Goal: Information Seeking & Learning: Learn about a topic

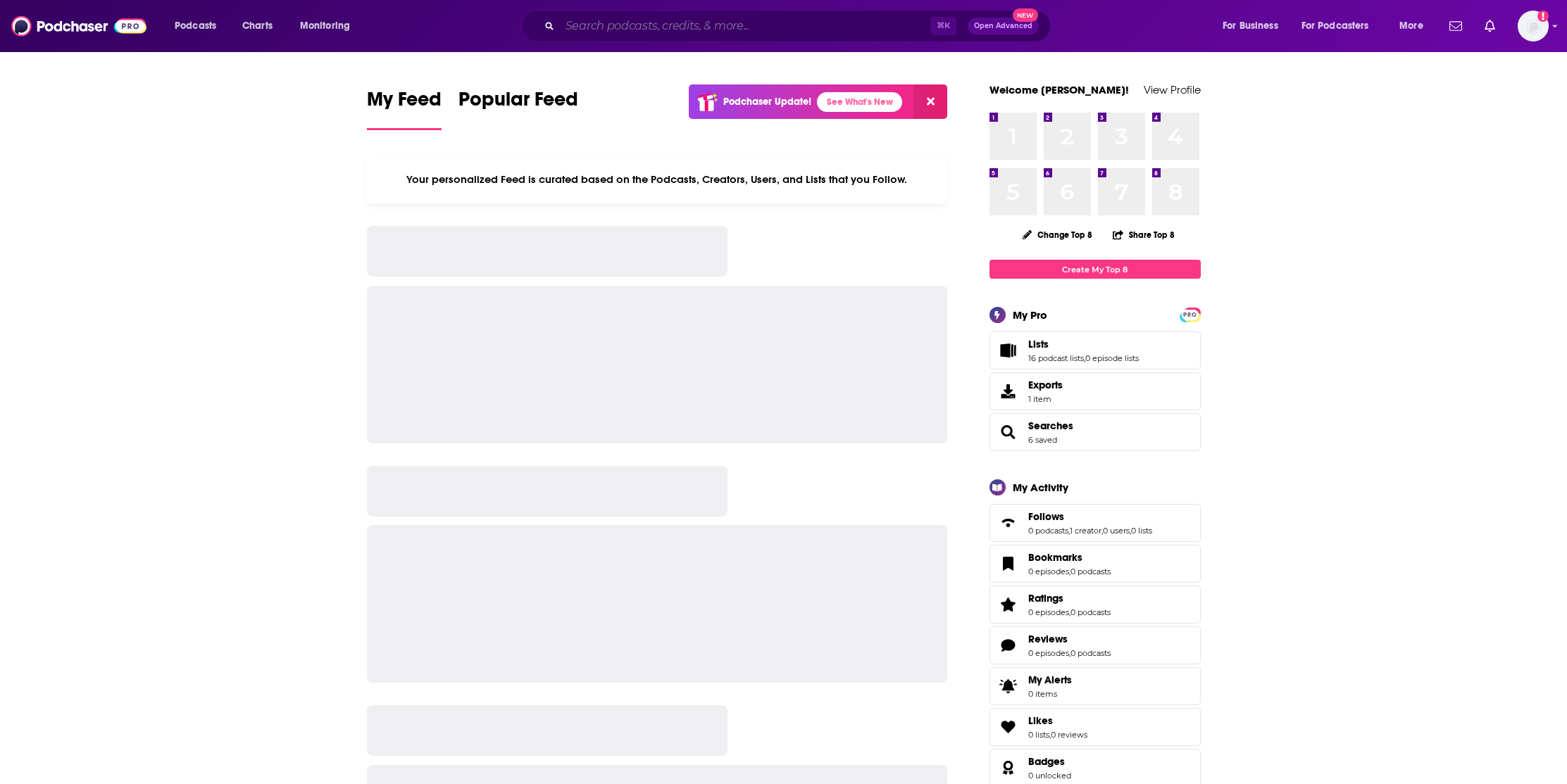
click at [763, 30] on input "Search podcasts, credits, & more..." at bounding box center [745, 26] width 371 height 23
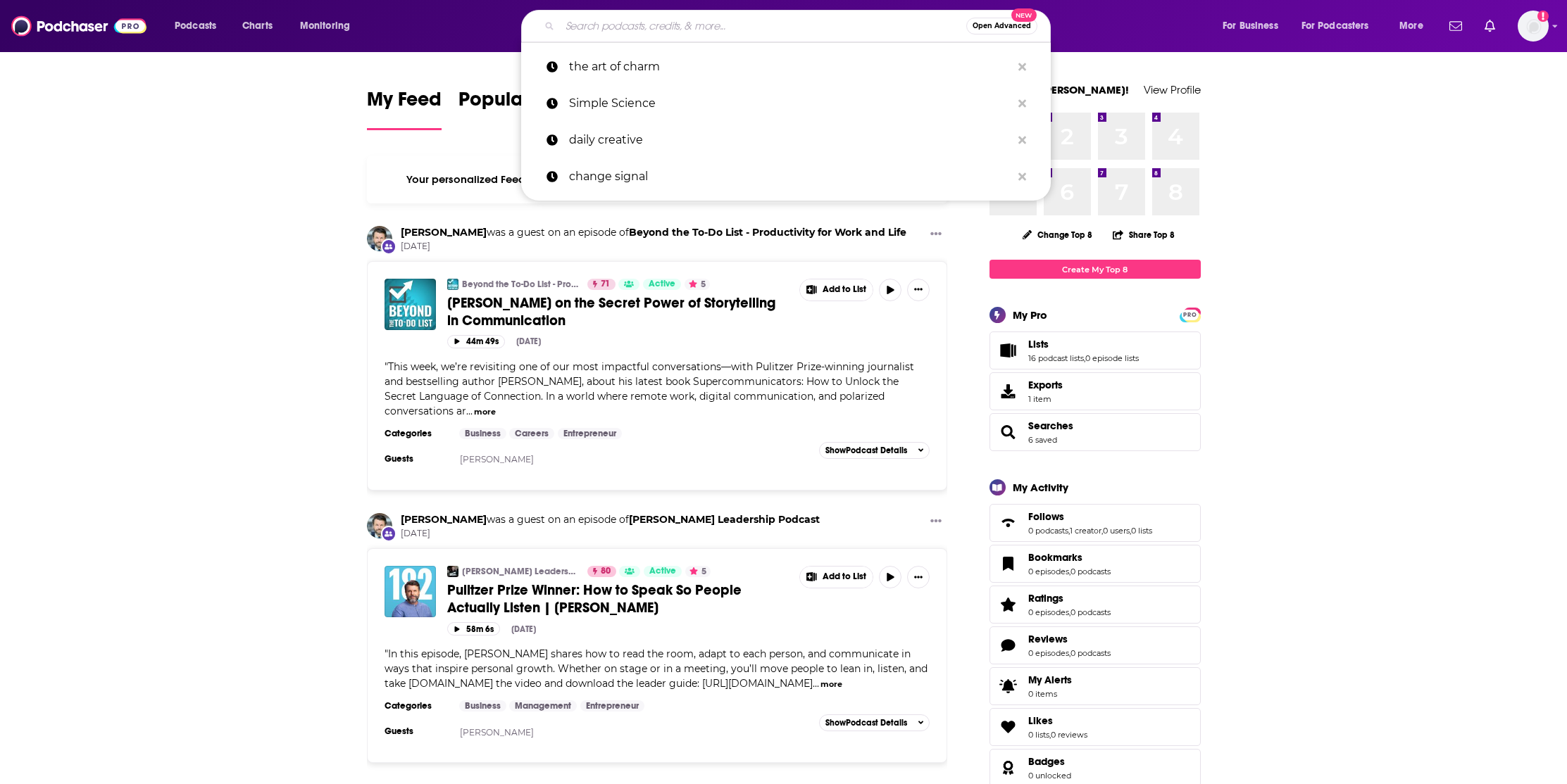
paste input "Prime Talks,"
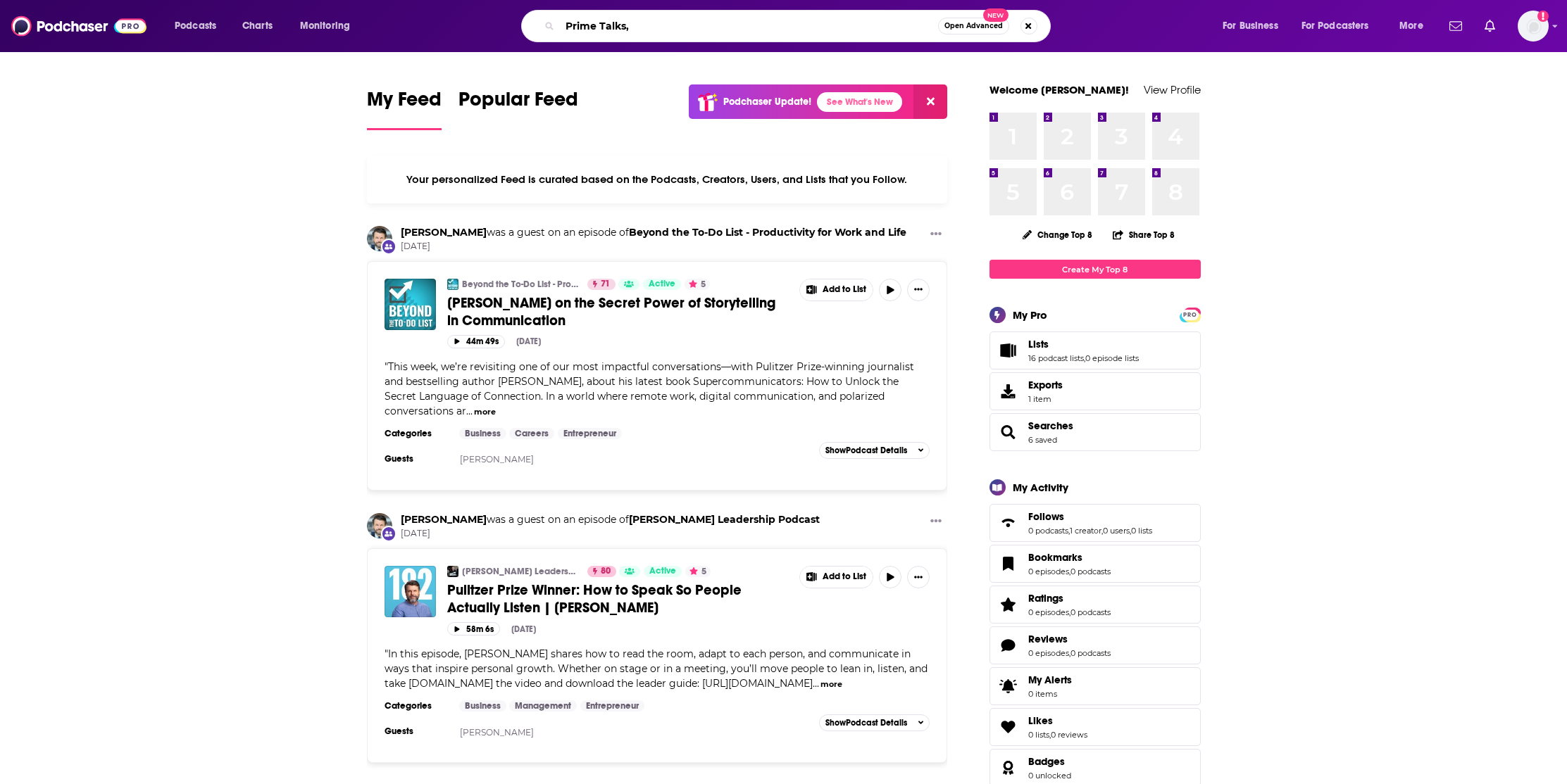
type input "Prime Talks,"
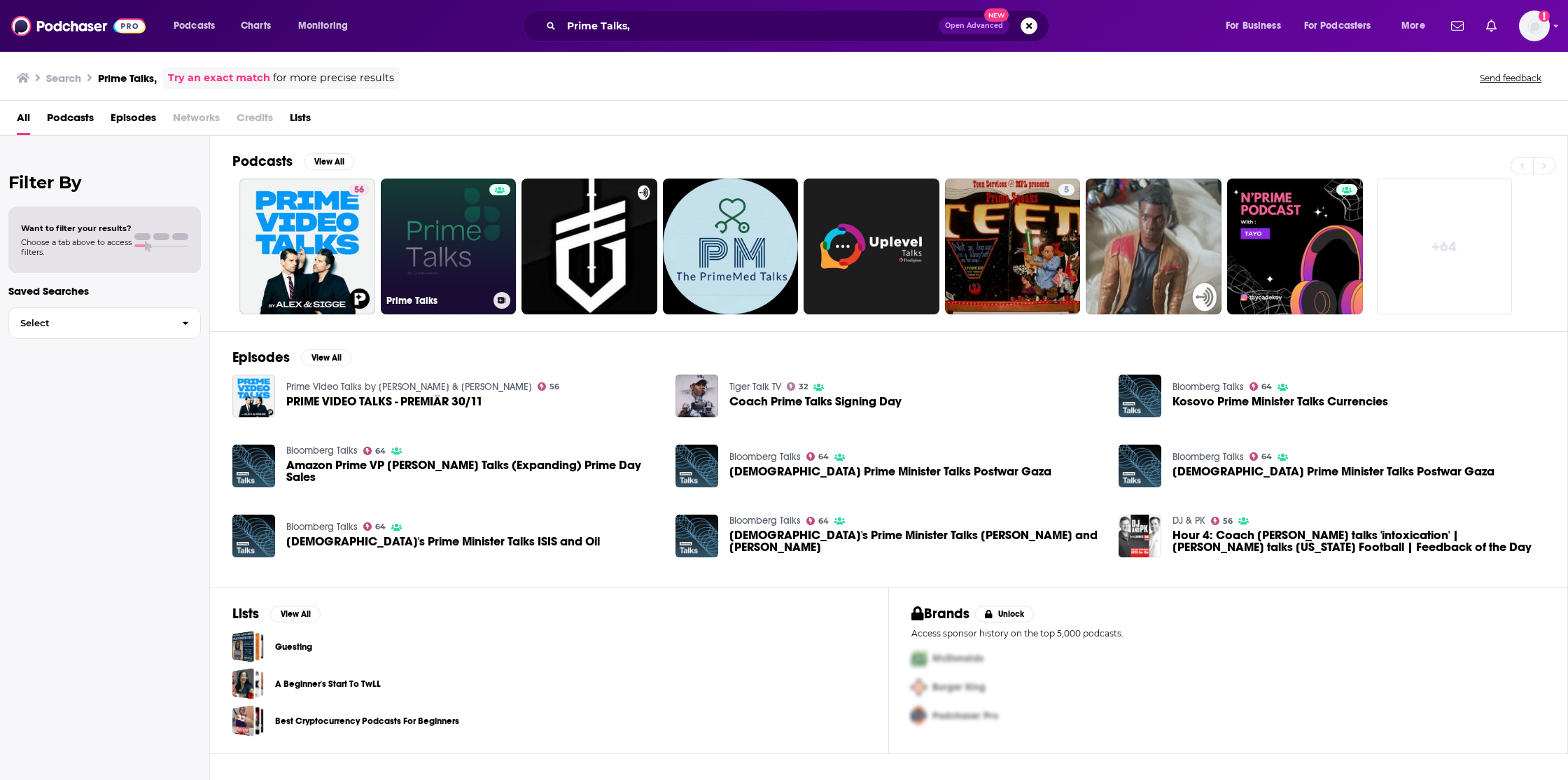
click at [418, 256] on link "Prime Talks" at bounding box center [448, 246] width 136 height 136
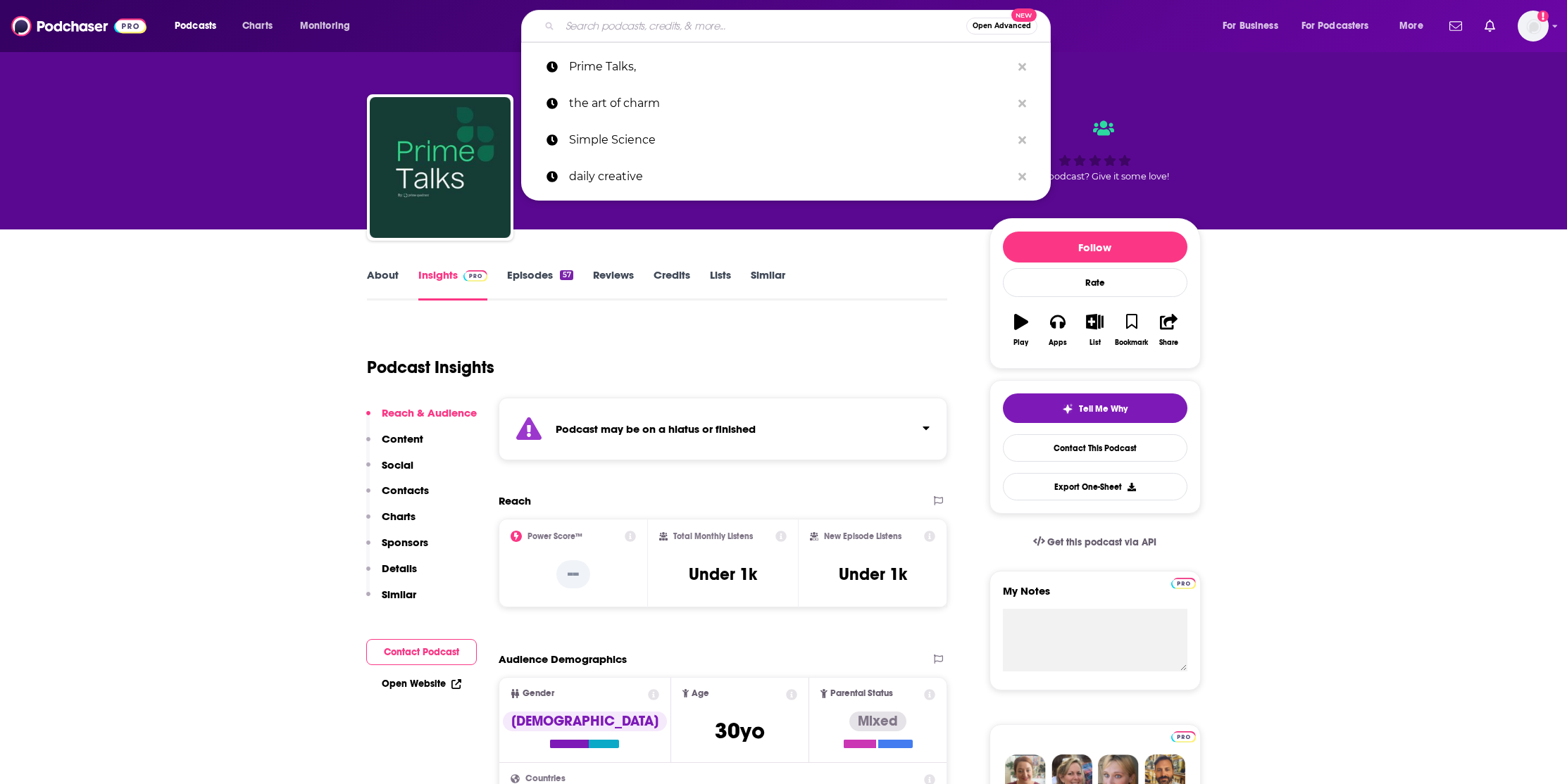
click at [681, 32] on input "Search podcasts, credits, & more..." at bounding box center [763, 26] width 407 height 23
paste input "Artificial Happiness"
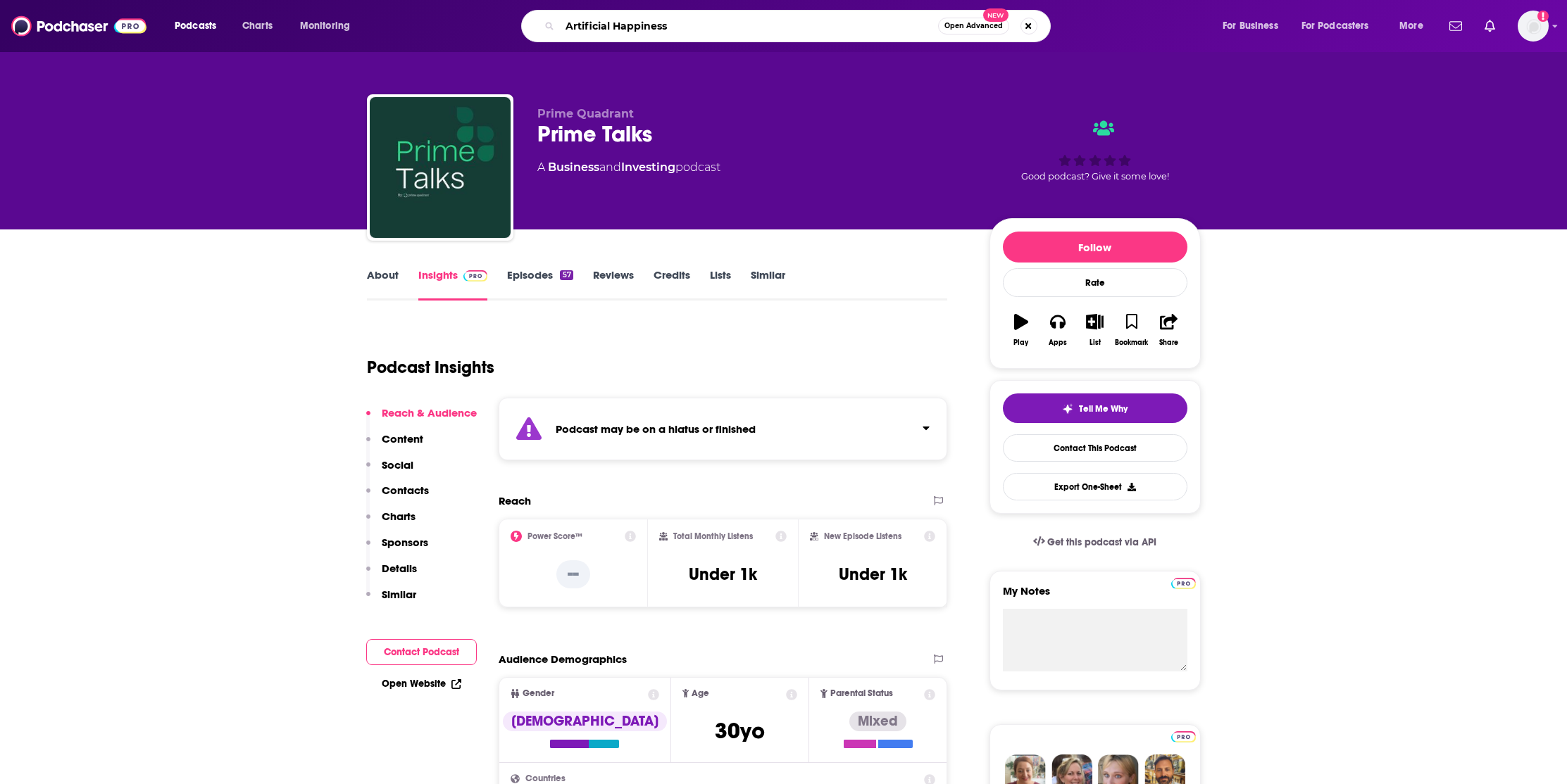
type input "Artificial Happiness"
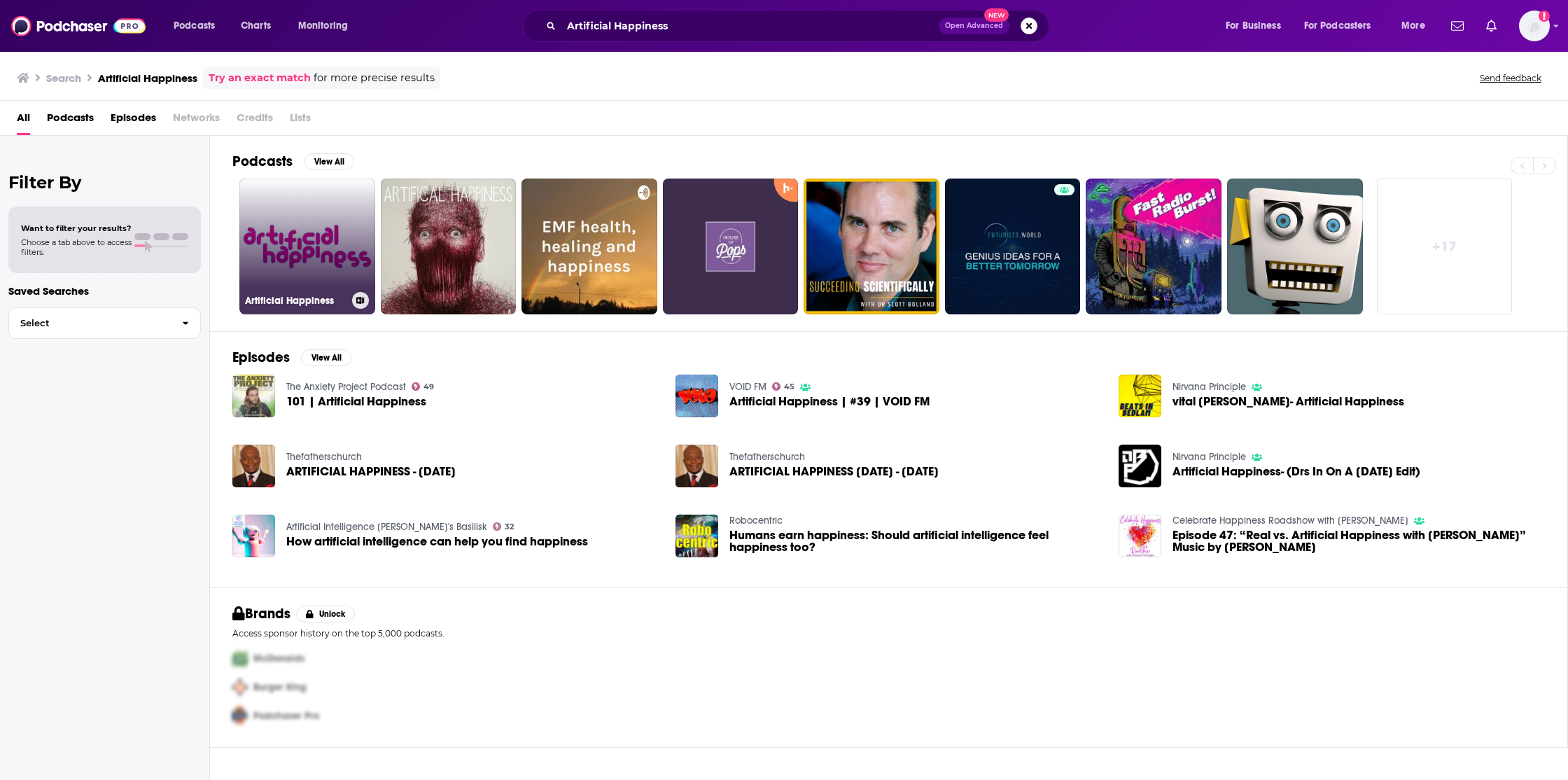
click at [296, 255] on link "Artificial Happiness" at bounding box center [307, 246] width 136 height 136
